Goal: Find specific page/section: Find specific page/section

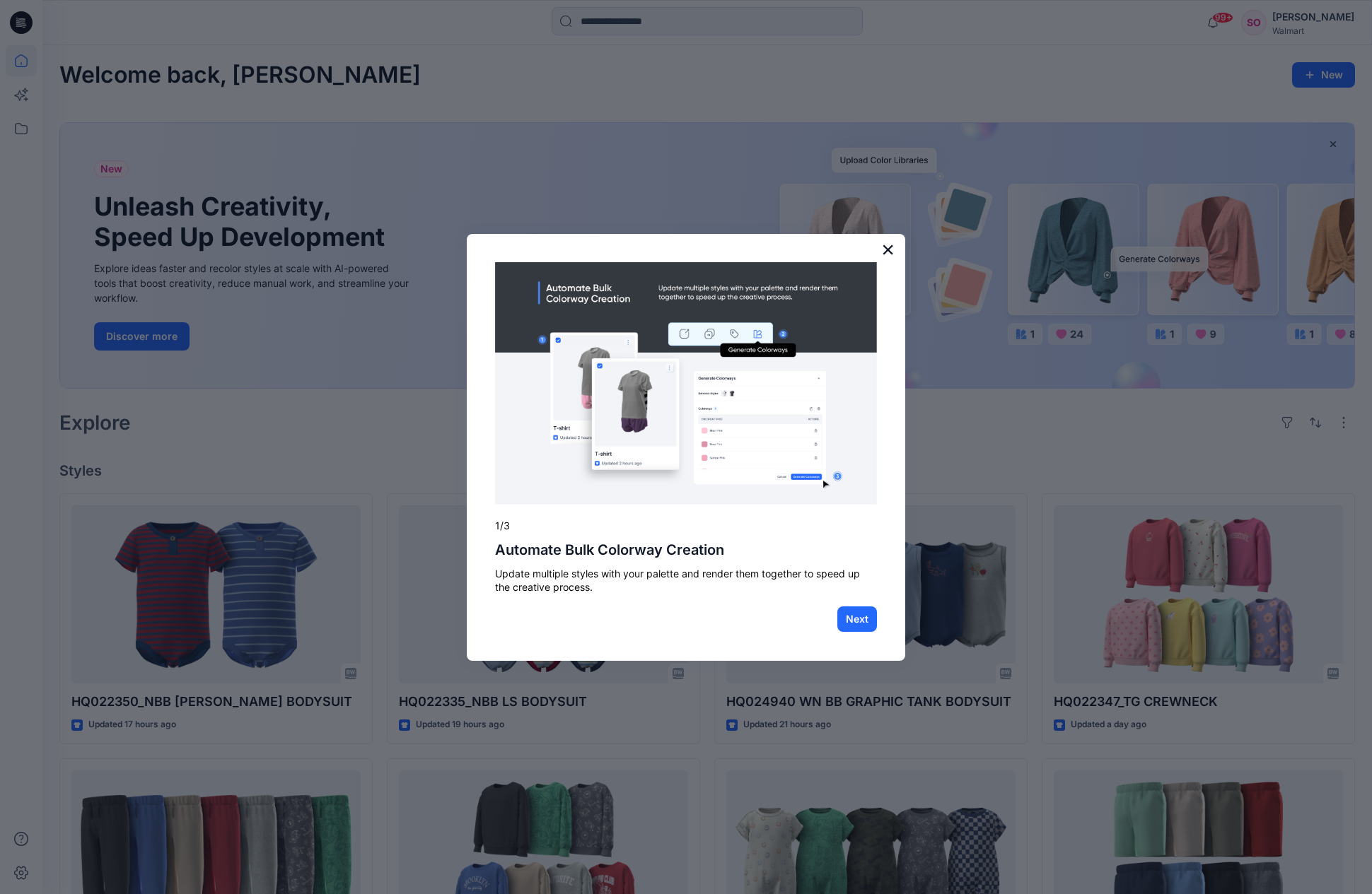
click at [889, 246] on button "×" at bounding box center [888, 249] width 13 height 23
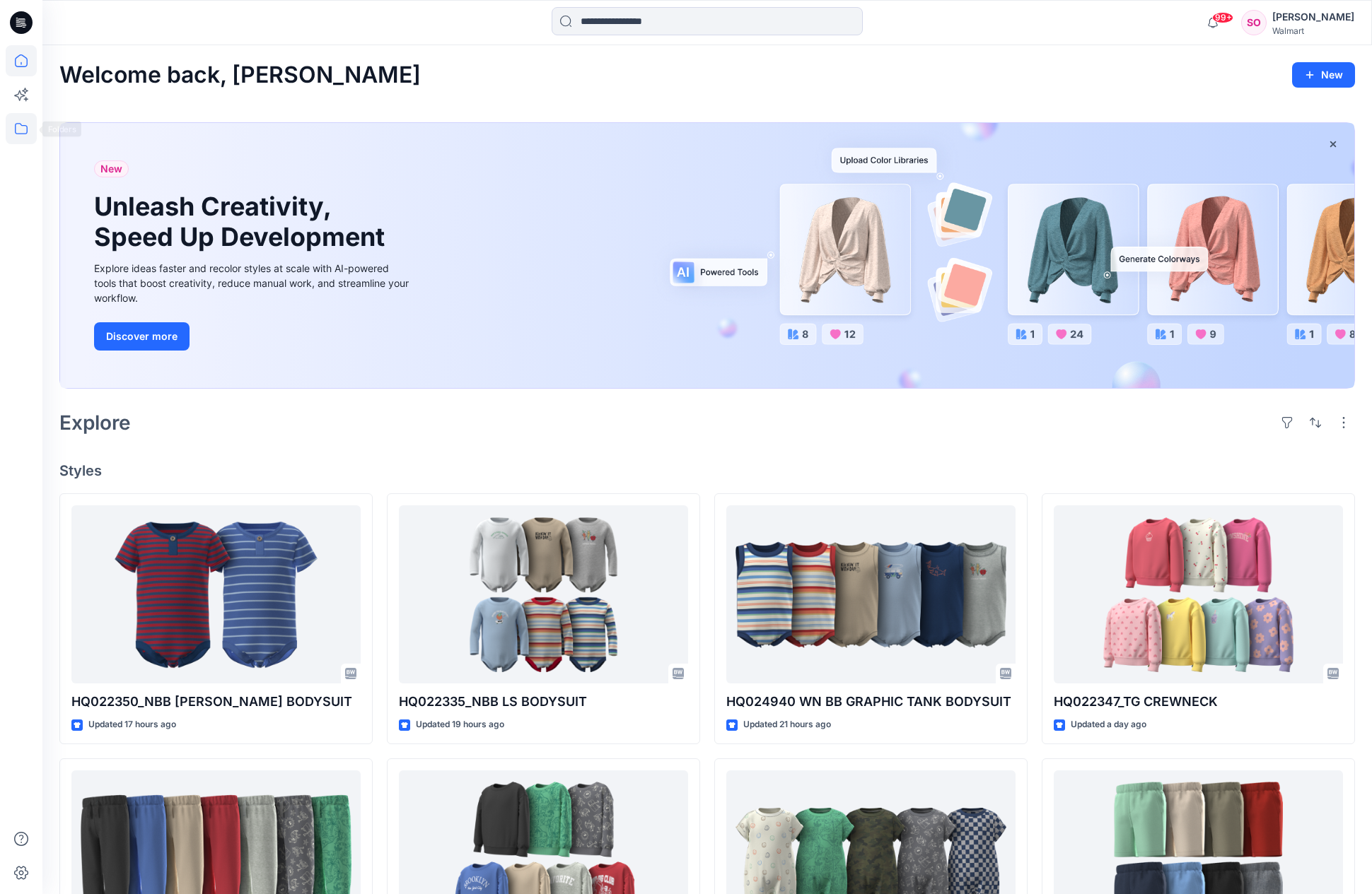
click at [24, 125] on icon at bounding box center [21, 128] width 13 height 11
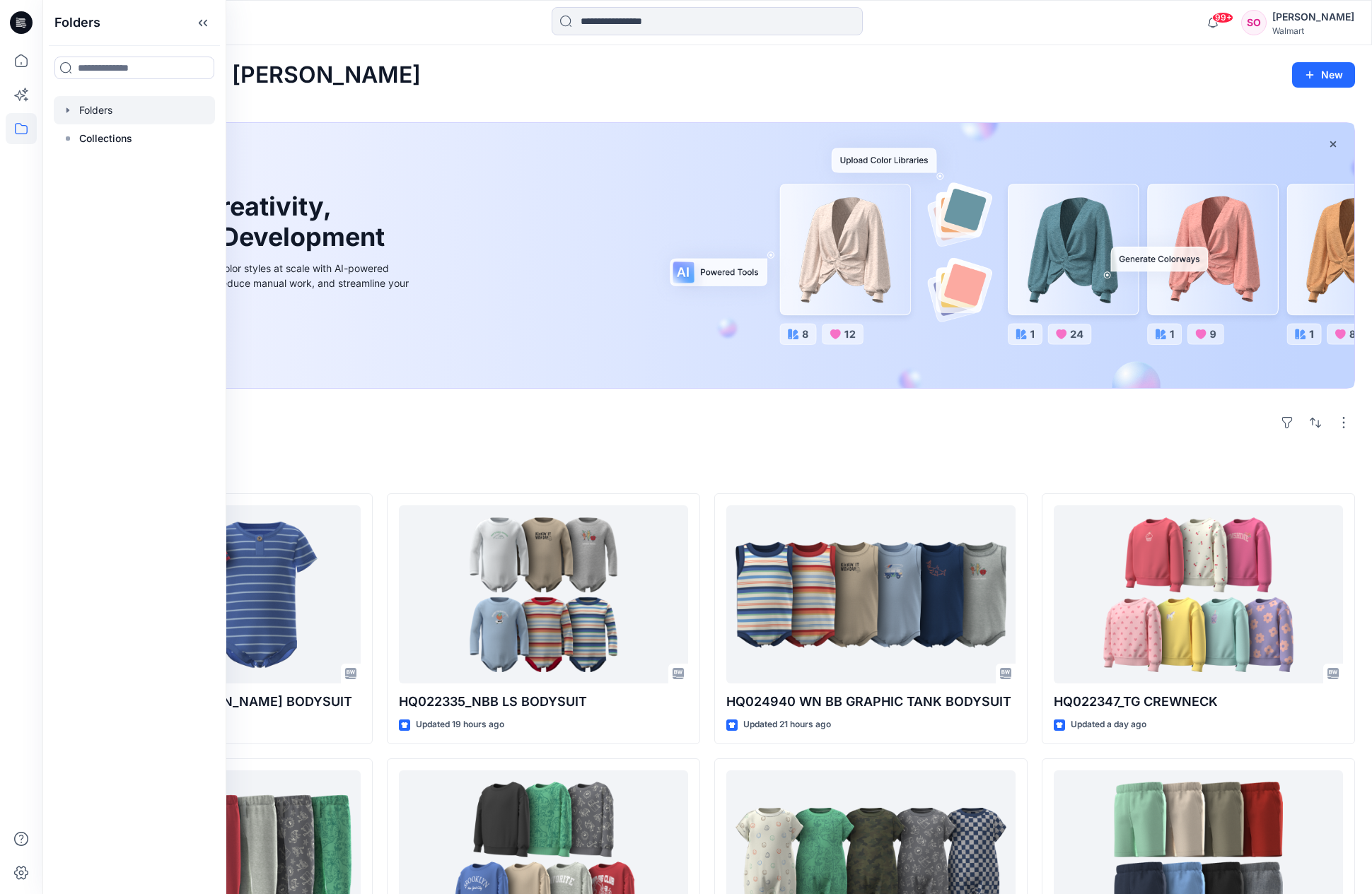
click at [140, 104] on div at bounding box center [135, 110] width 161 height 28
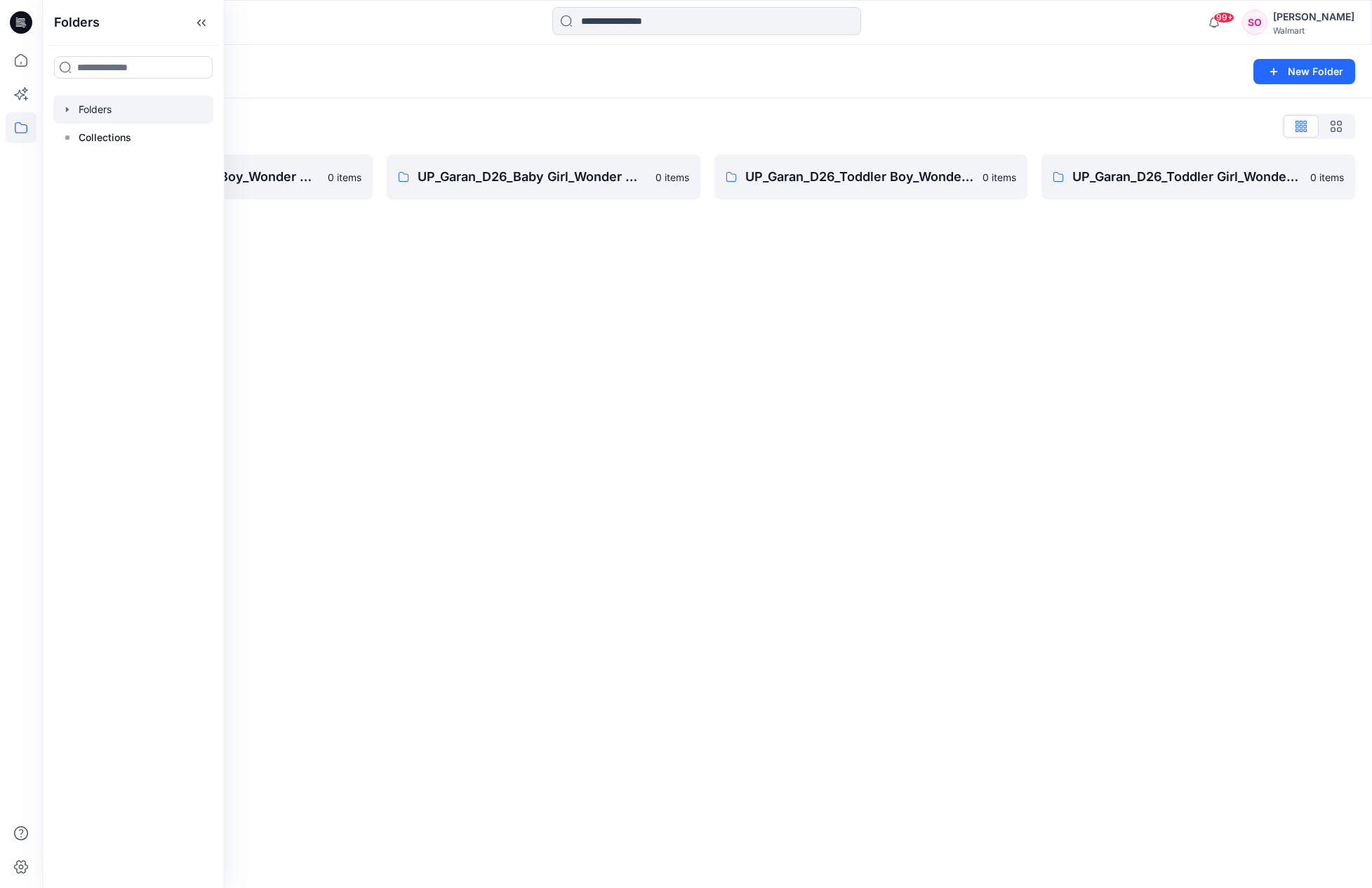
click at [317, 65] on div "Folders" at bounding box center [652, 71] width 1187 height 20
